Goal: Find contact information: Find contact information

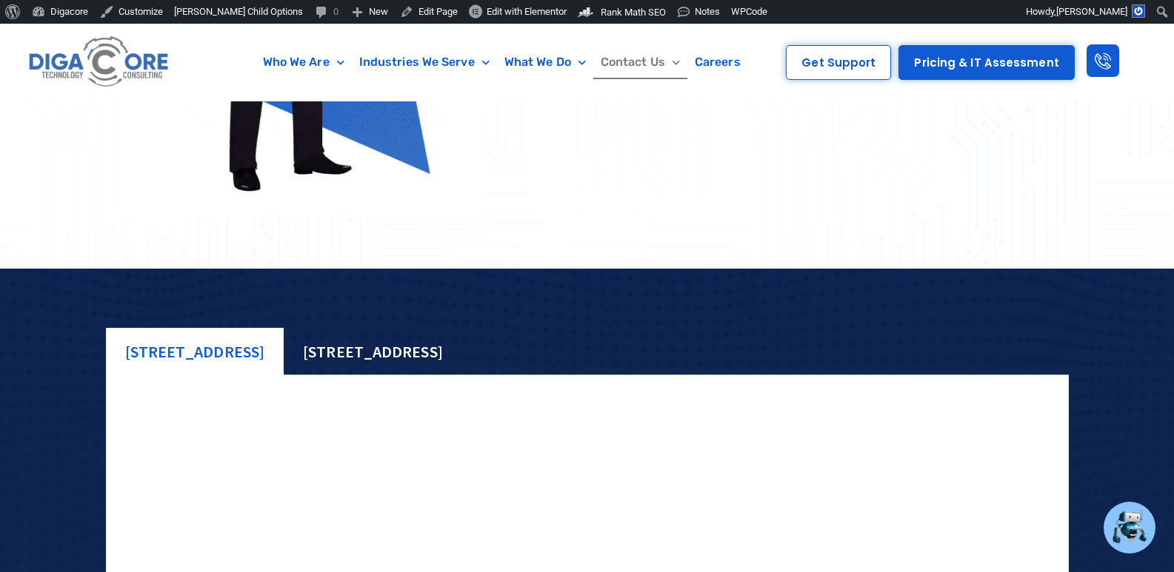
scroll to position [1155, 0]
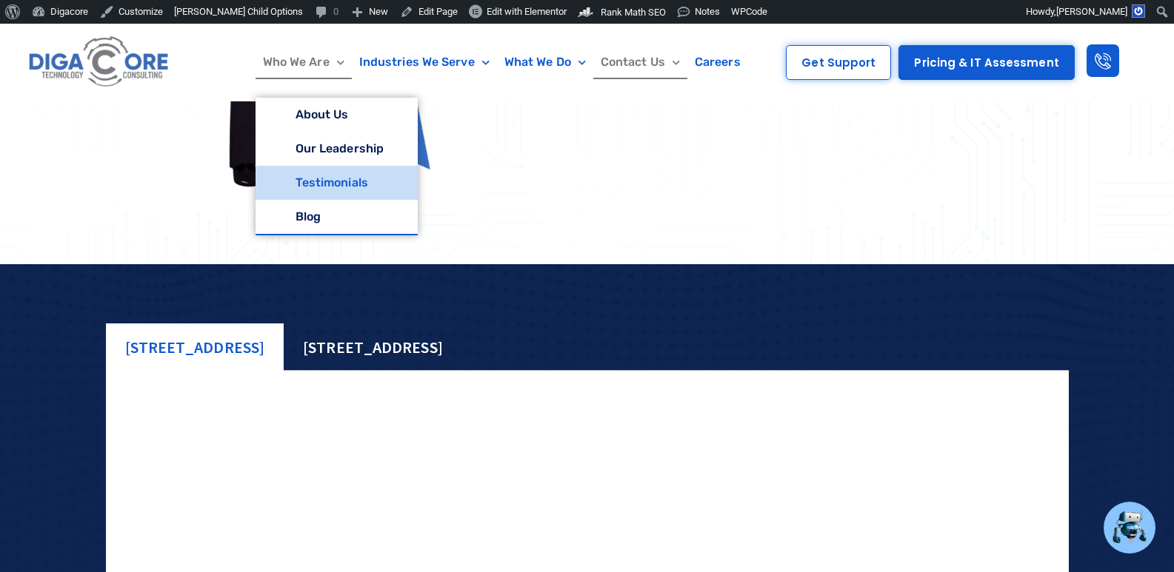
click at [322, 176] on link "Testimonials" at bounding box center [336, 183] width 162 height 34
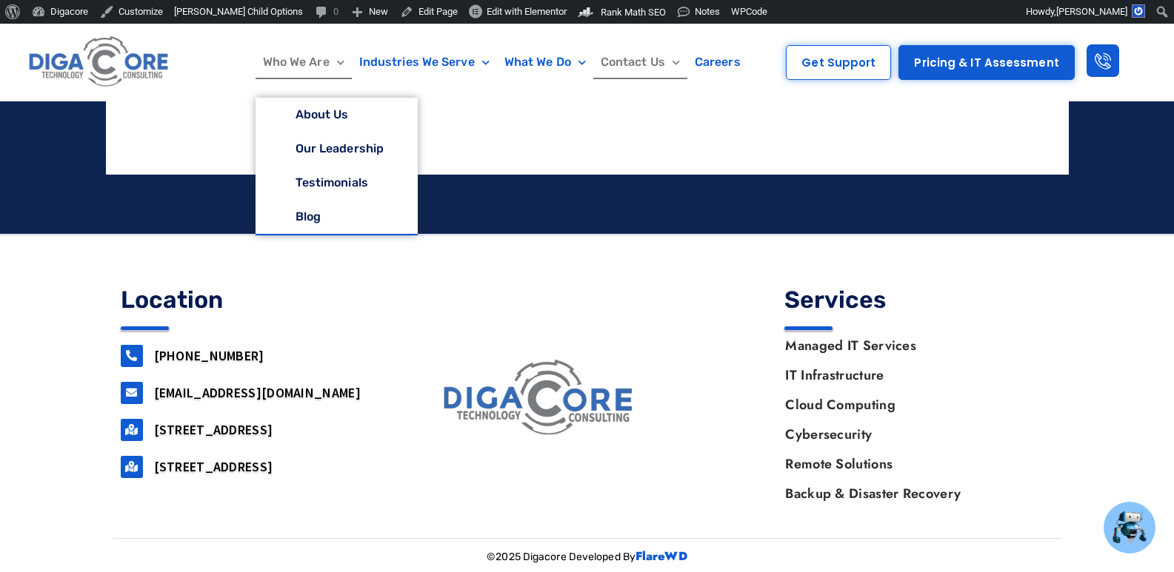
scroll to position [1748, 0]
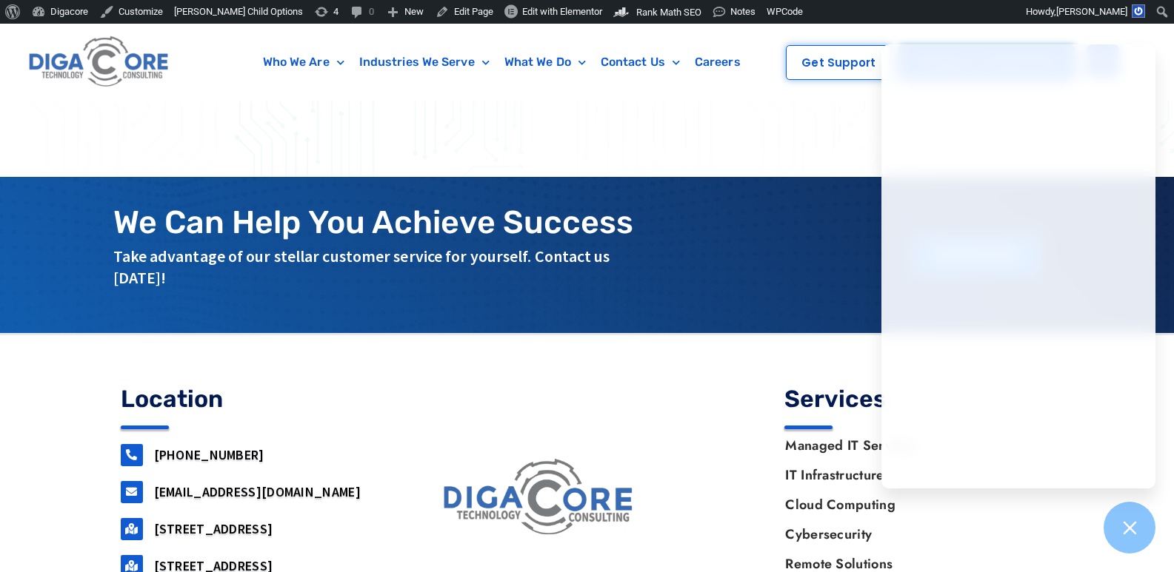
scroll to position [780, 0]
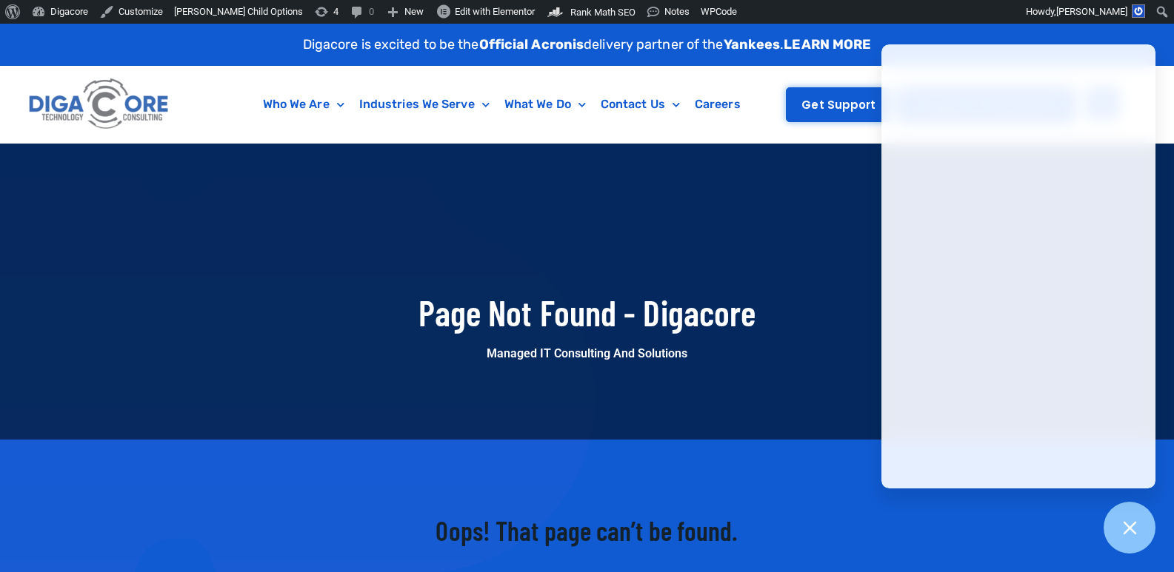
click at [817, 108] on span "Get Support" at bounding box center [838, 104] width 74 height 11
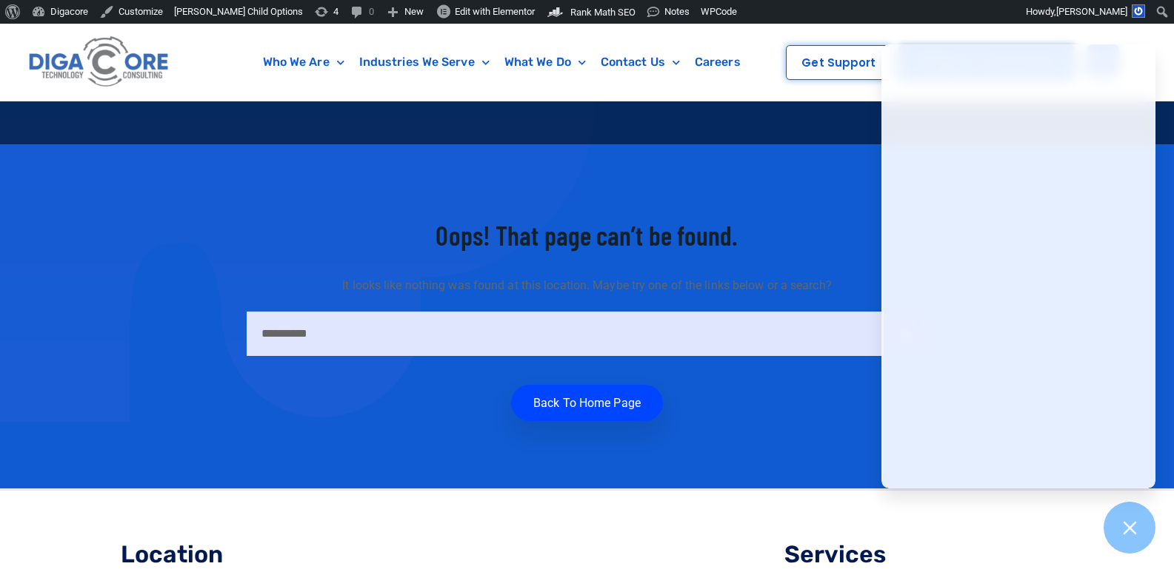
scroll to position [296, 0]
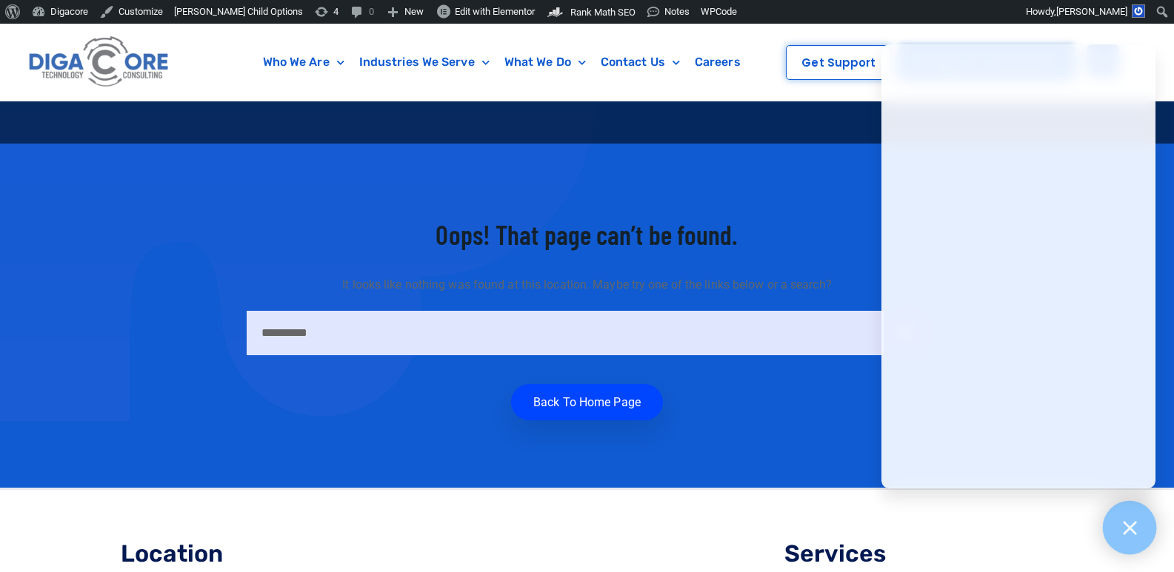
drag, startPoint x: 1151, startPoint y: 537, endPoint x: 1136, endPoint y: 525, distance: 19.0
click at [1150, 537] on div at bounding box center [1130, 528] width 54 height 54
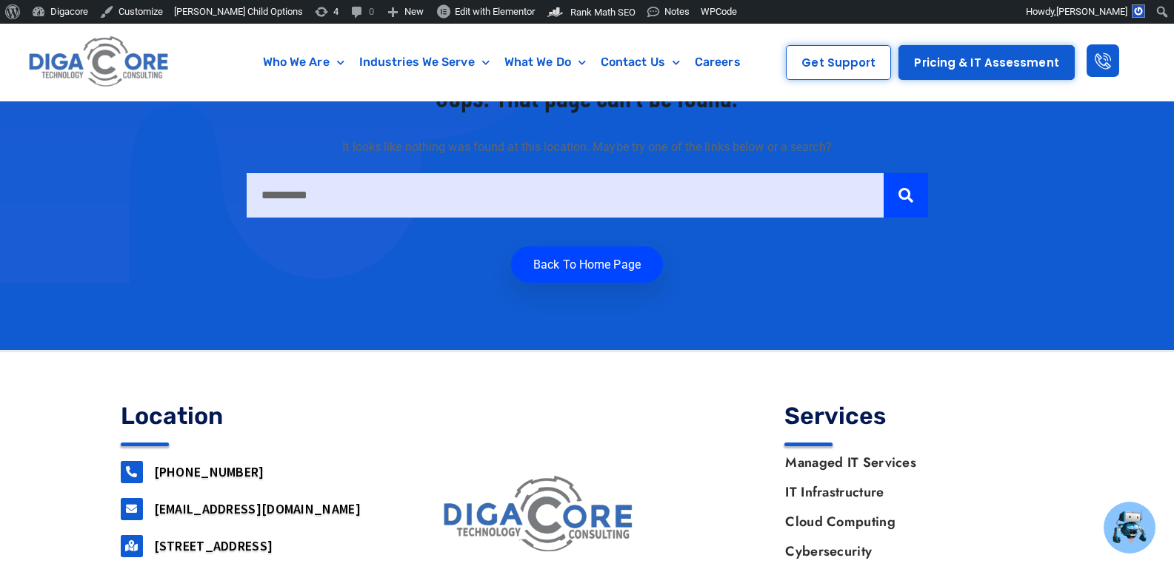
scroll to position [550, 0]
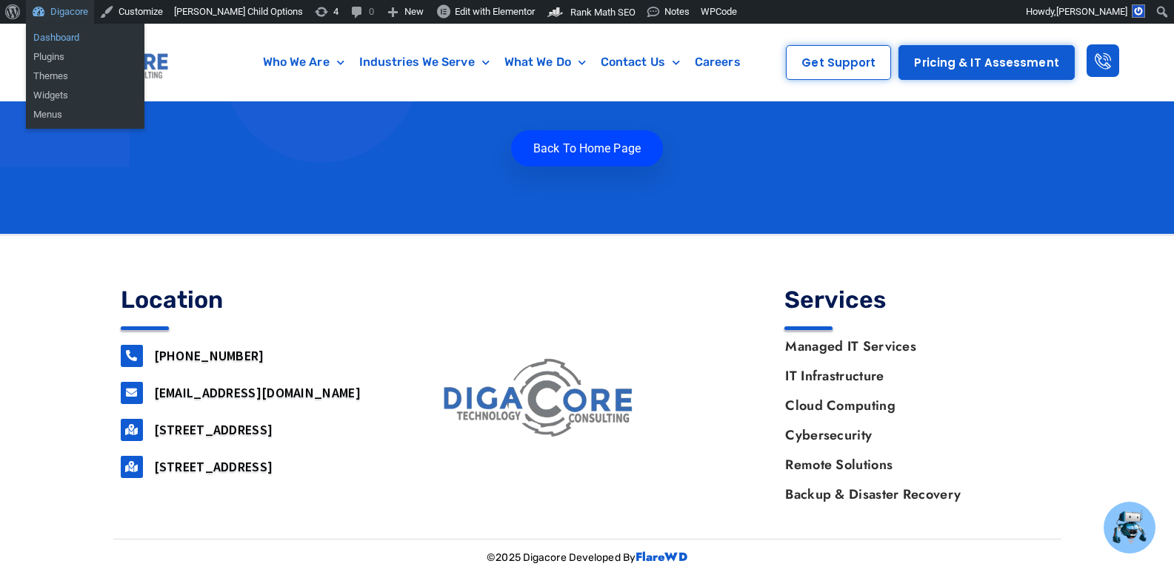
click at [58, 39] on link "Dashboard" at bounding box center [85, 37] width 118 height 19
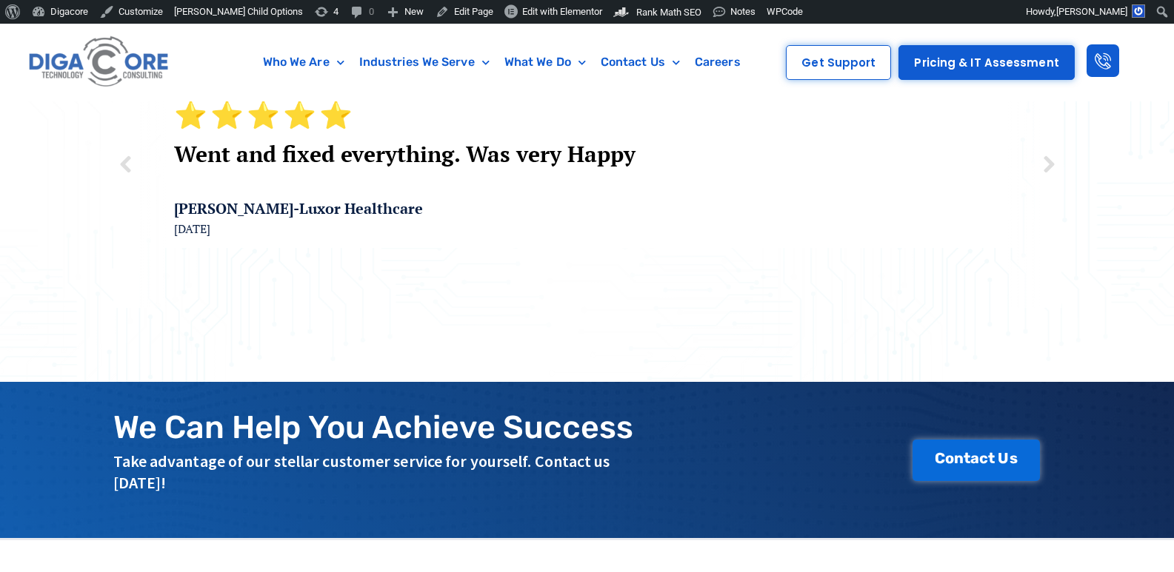
scroll to position [593, 0]
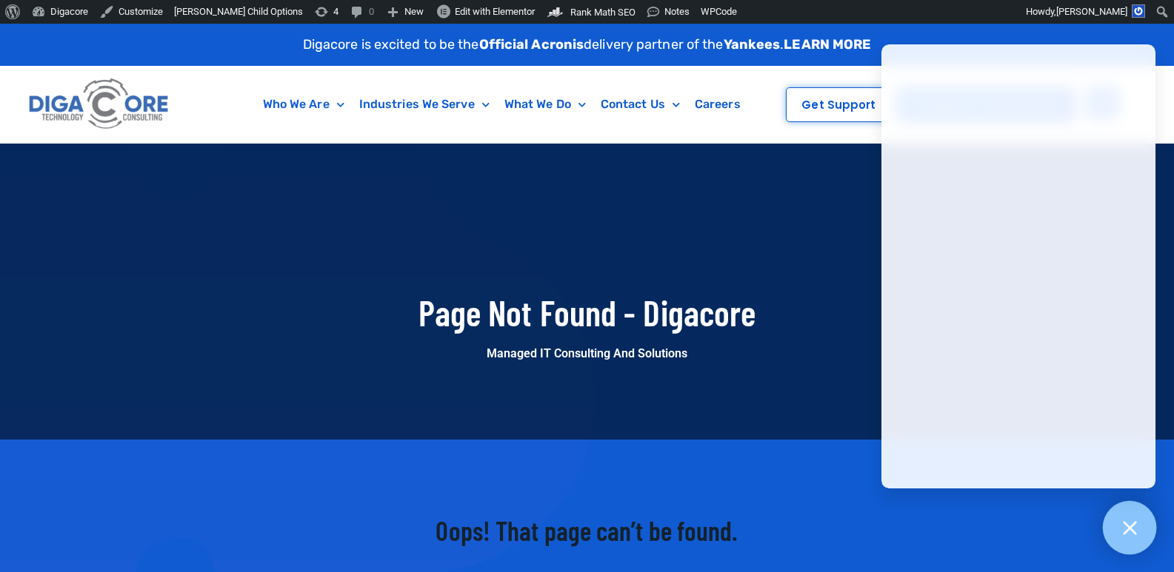
click at [1124, 521] on icon at bounding box center [1129, 527] width 19 height 19
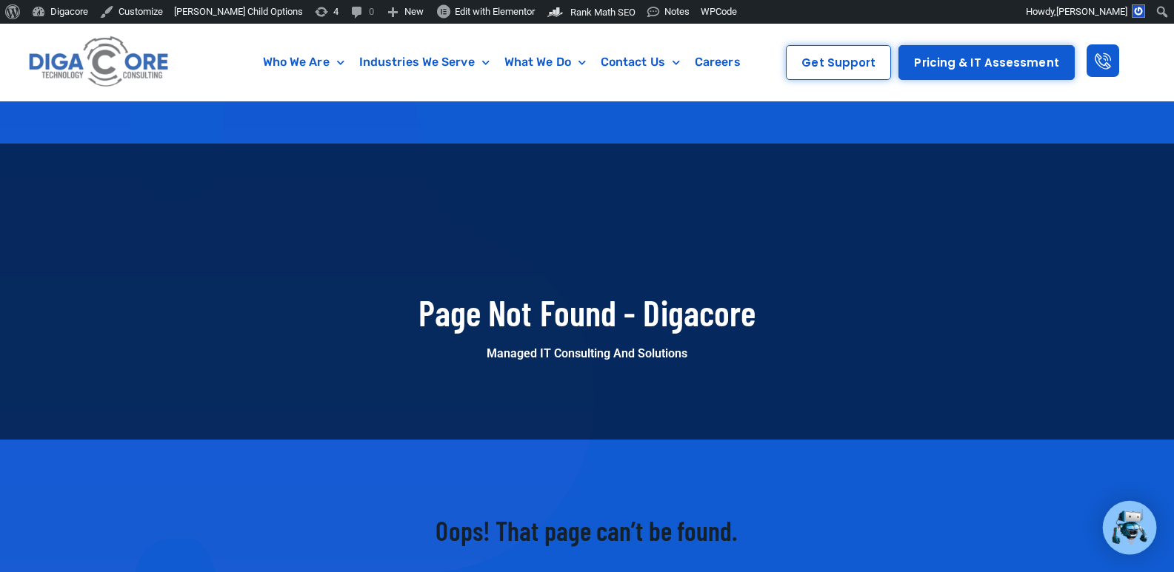
scroll to position [550, 0]
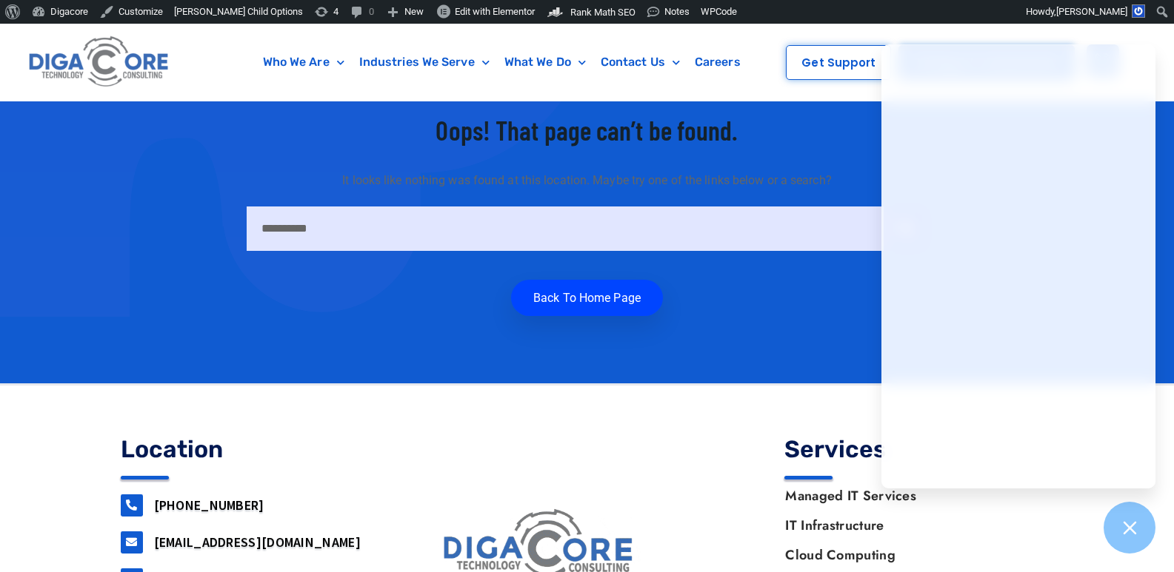
scroll to position [550, 0]
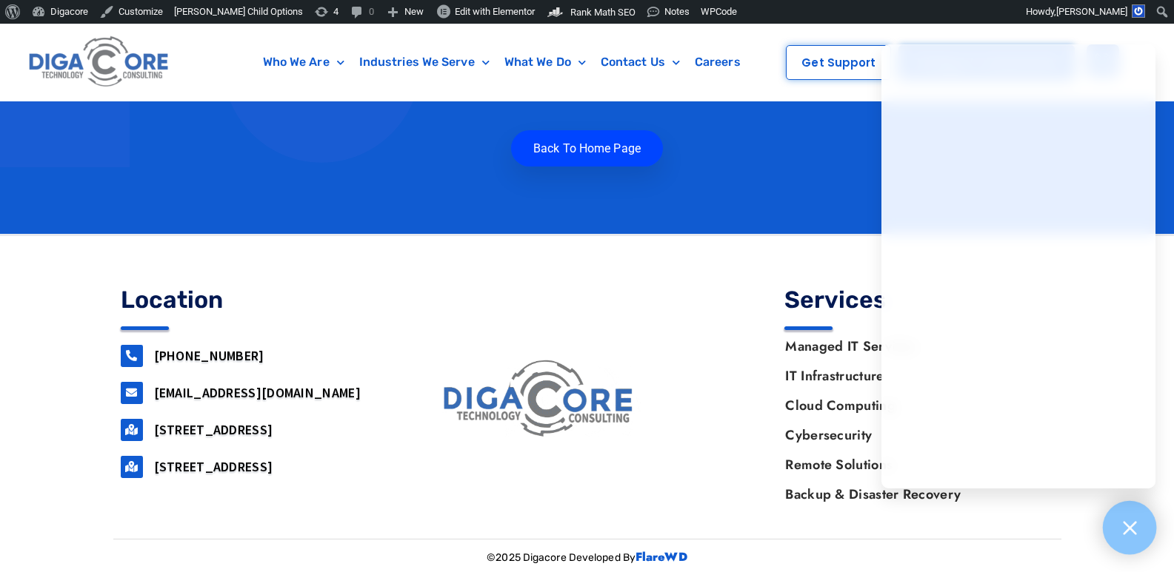
click at [1132, 524] on icon at bounding box center [1129, 527] width 13 height 13
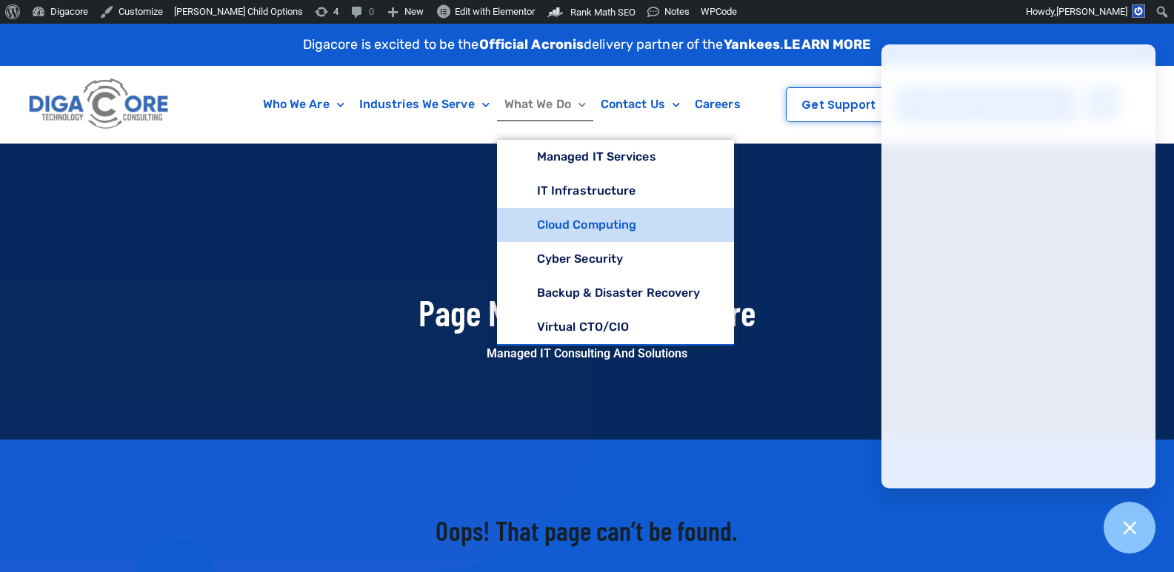
click at [562, 221] on link "Cloud Computing" at bounding box center [616, 225] width 238 height 34
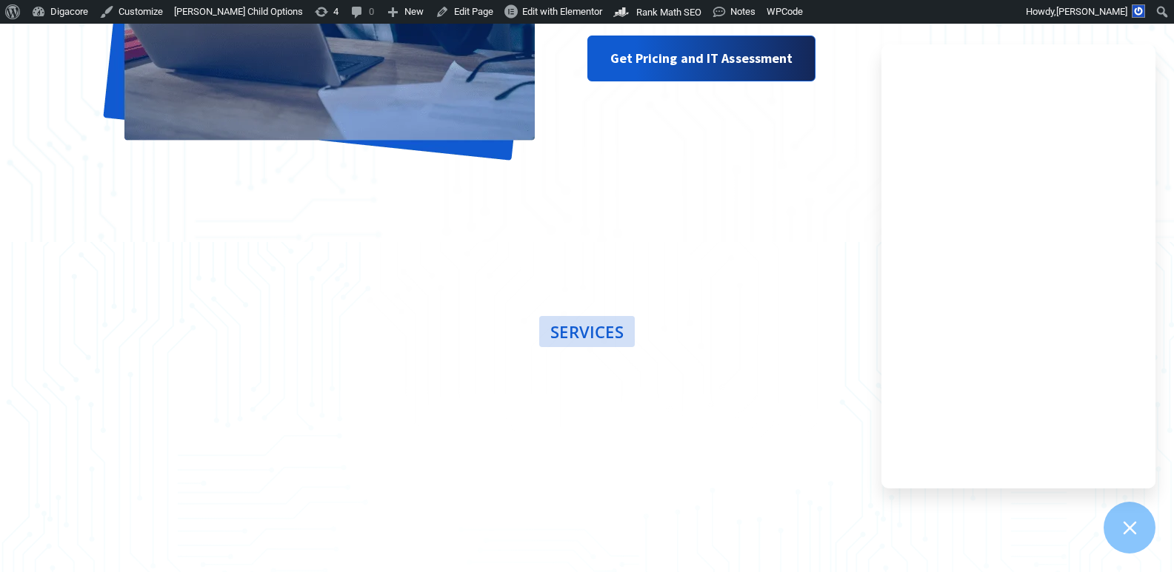
scroll to position [1703, 0]
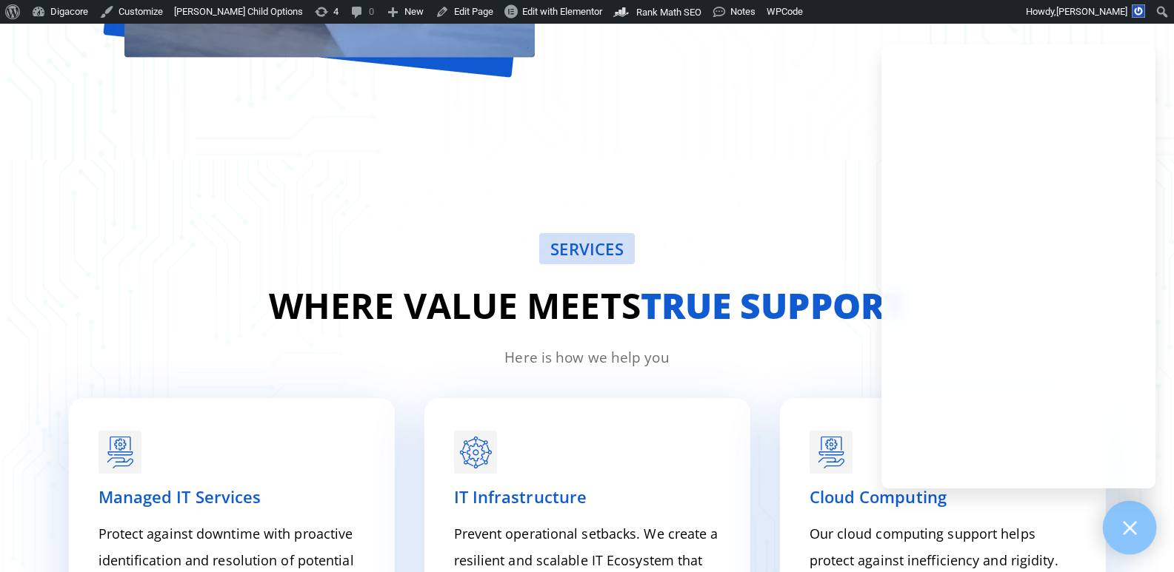
click at [1146, 526] on div at bounding box center [1130, 528] width 54 height 54
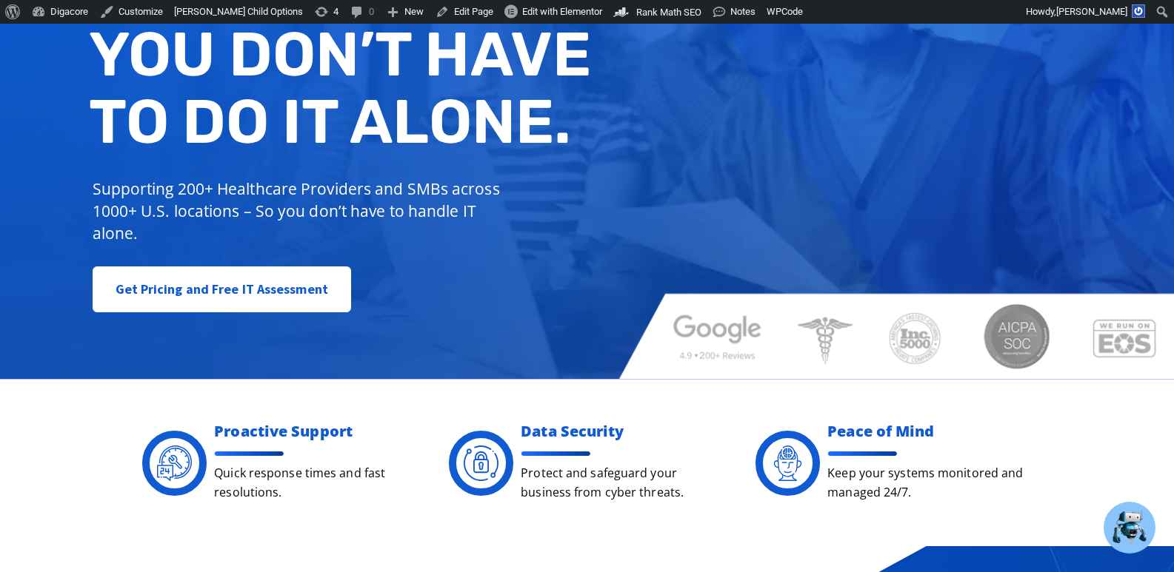
scroll to position [0, 0]
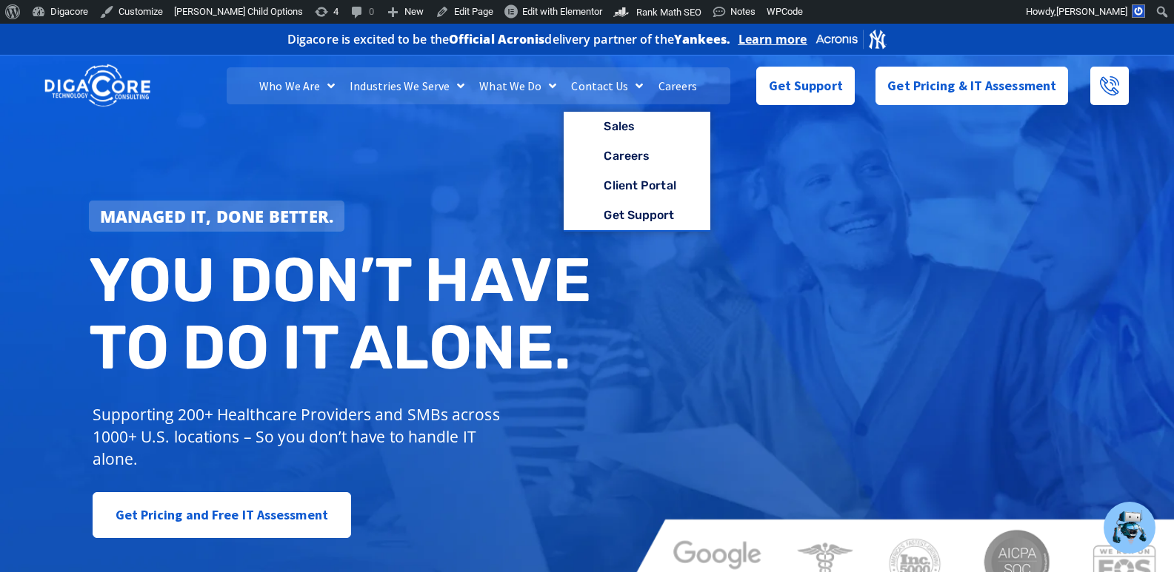
click at [585, 88] on link "Contact Us" at bounding box center [607, 85] width 87 height 37
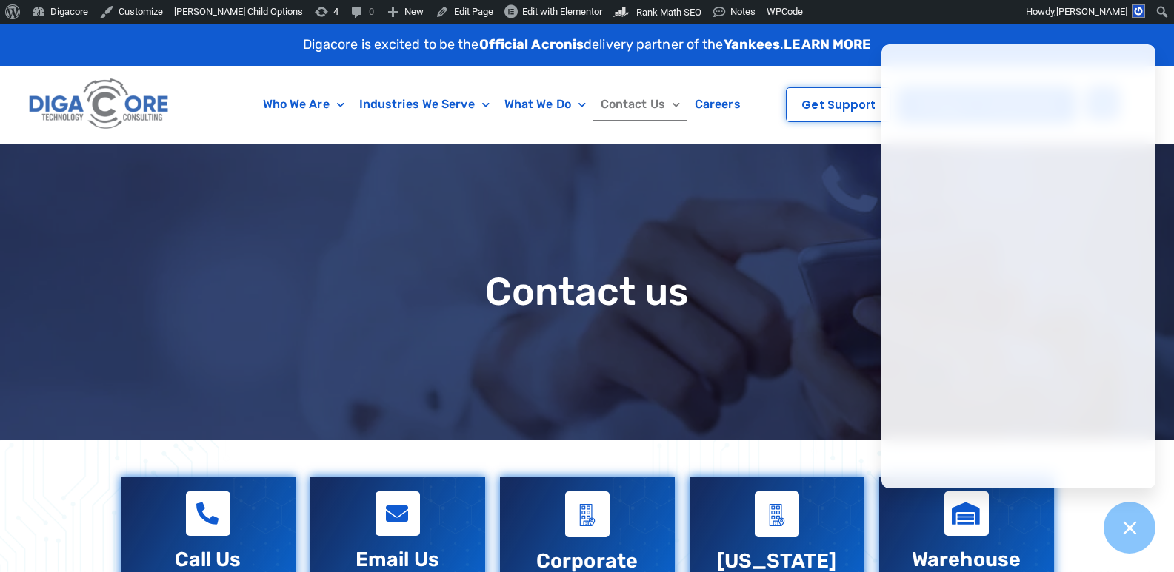
scroll to position [222, 0]
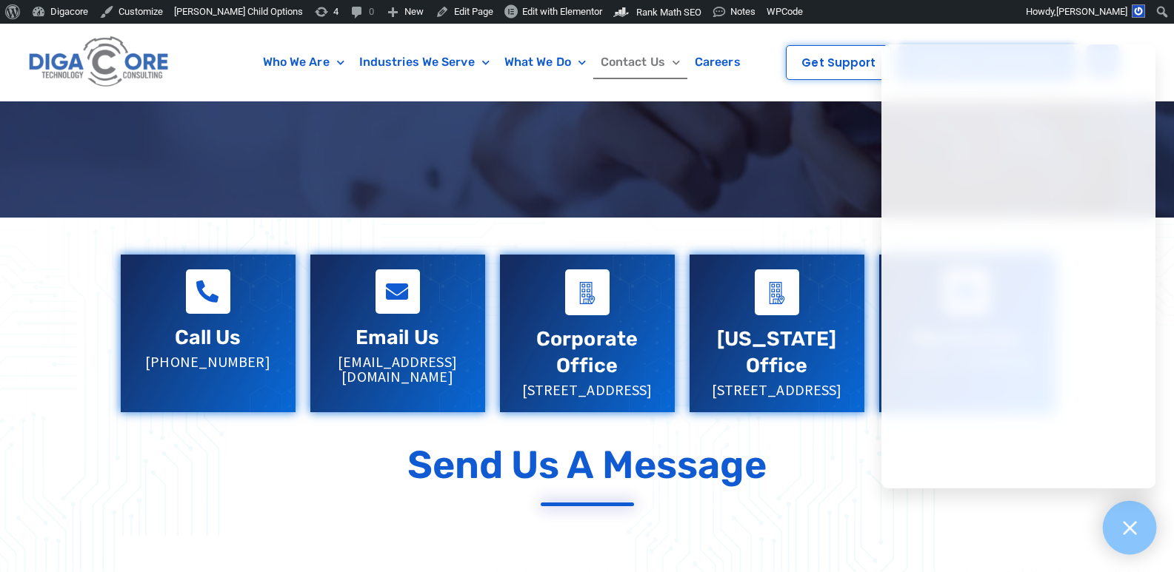
click at [1123, 516] on div at bounding box center [1130, 528] width 54 height 54
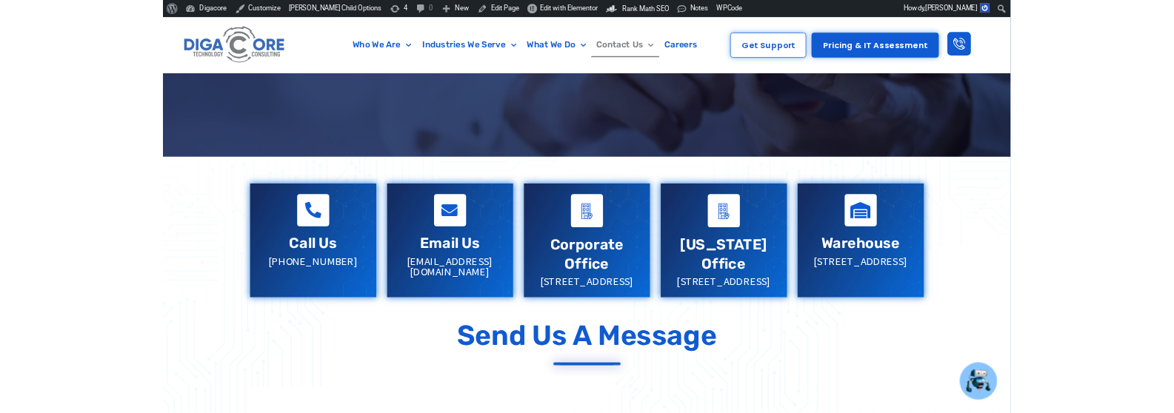
scroll to position [1748, 0]
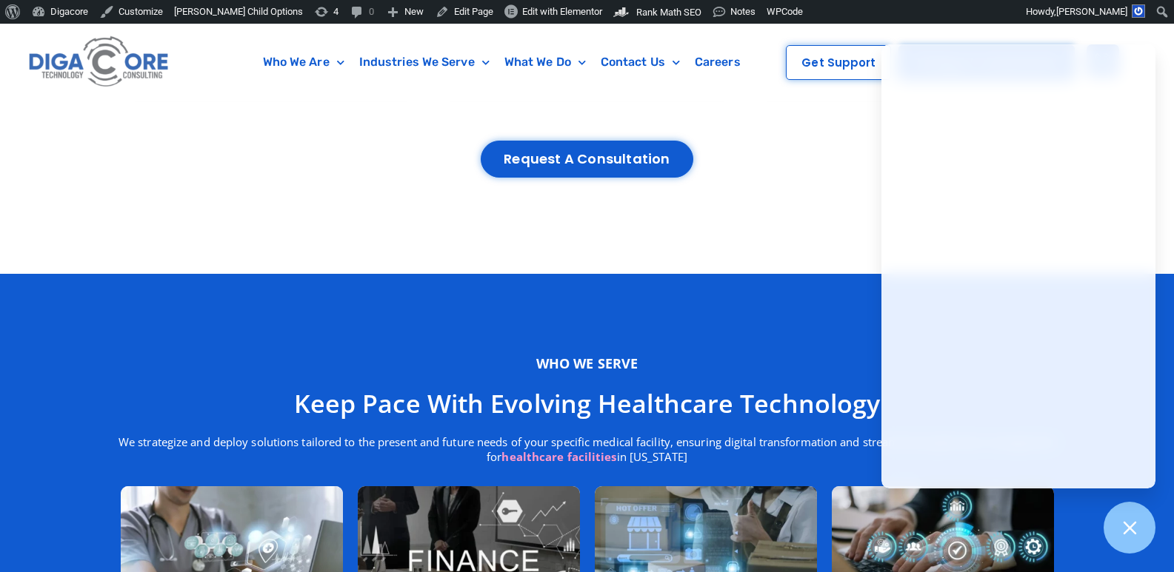
scroll to position [4548, 0]
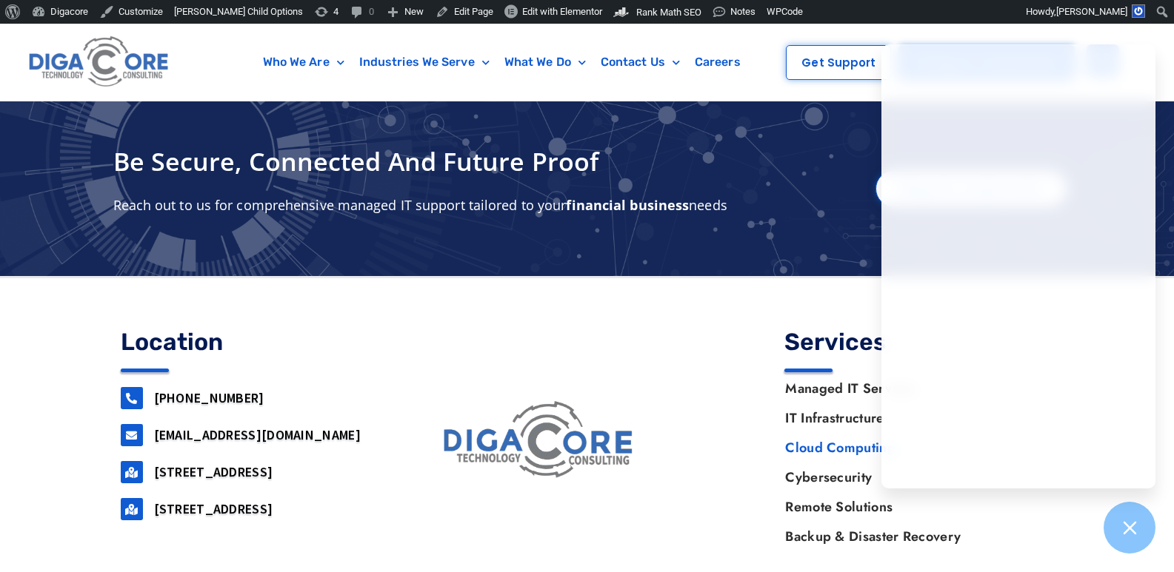
click at [189, 390] on link "[PHONE_NUMBER]" at bounding box center [209, 398] width 110 height 17
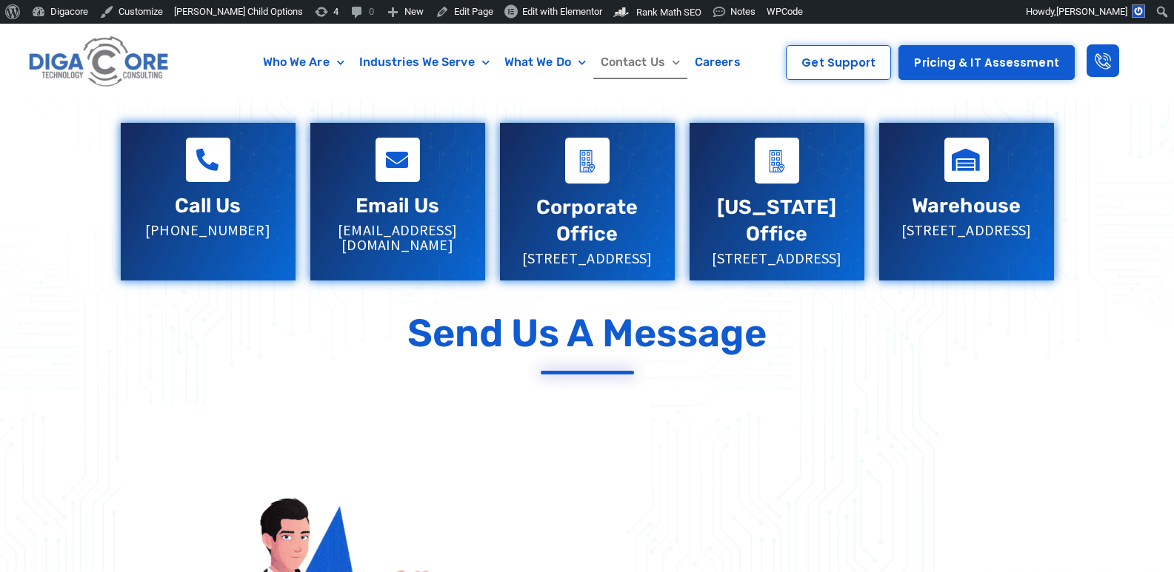
scroll to position [370, 0]
